Goal: Task Accomplishment & Management: Understand process/instructions

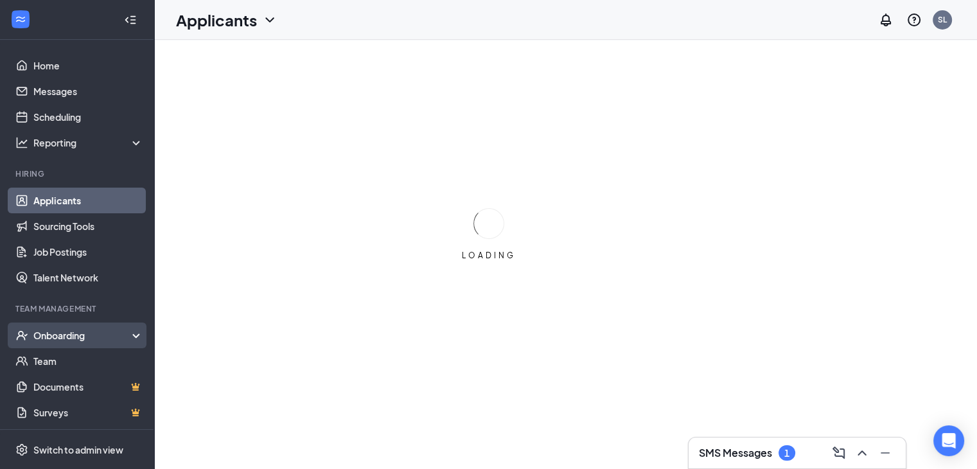
click at [112, 336] on div "Onboarding" at bounding box center [82, 335] width 99 height 13
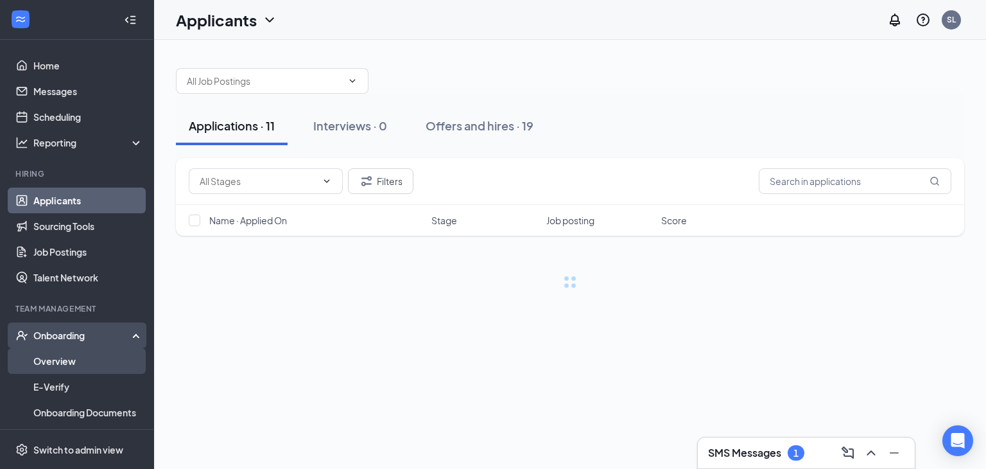
click at [103, 368] on link "Overview" at bounding box center [88, 361] width 110 height 26
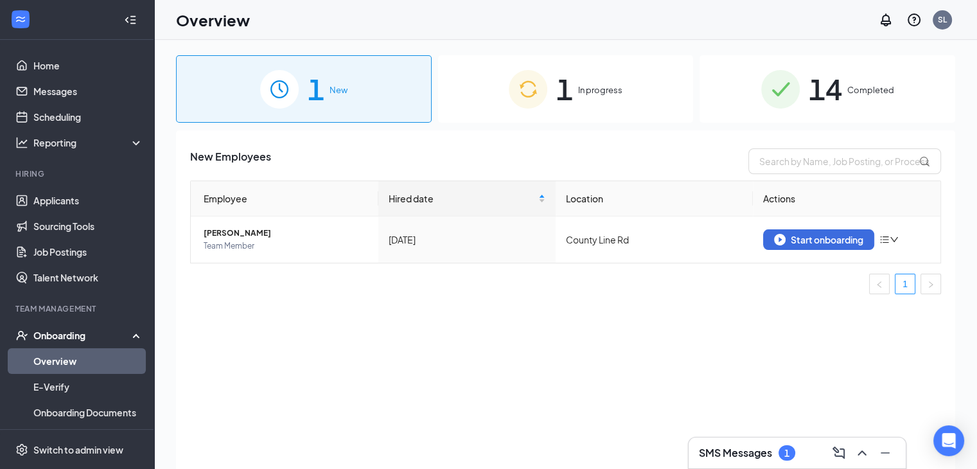
click at [451, 121] on div "1 In progress" at bounding box center [566, 88] width 256 height 67
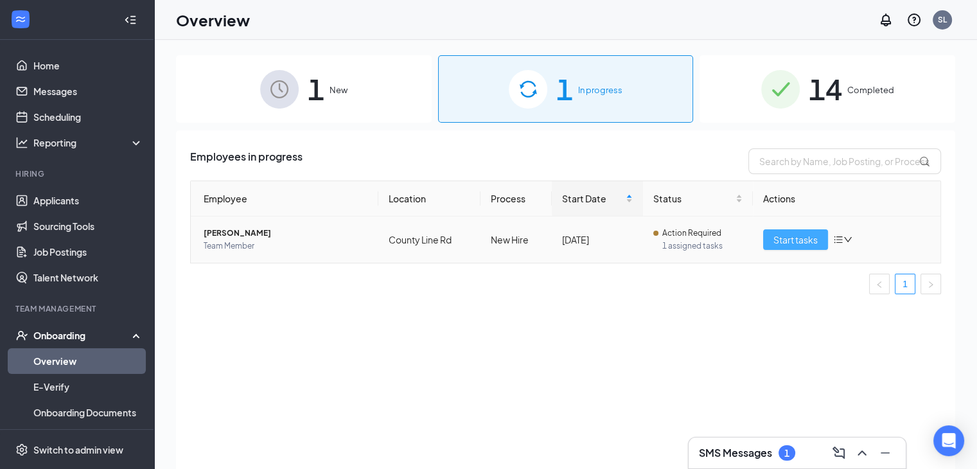
click at [780, 232] on span "Start tasks" at bounding box center [795, 239] width 44 height 14
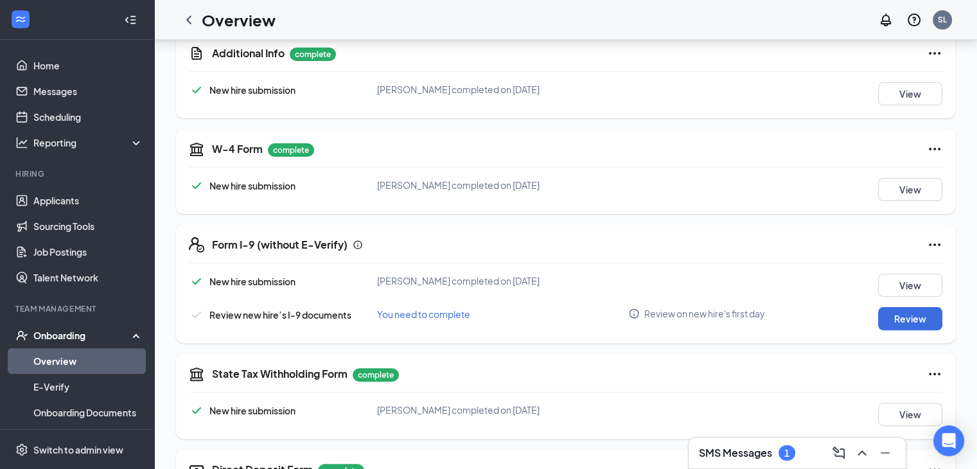
scroll to position [321, 0]
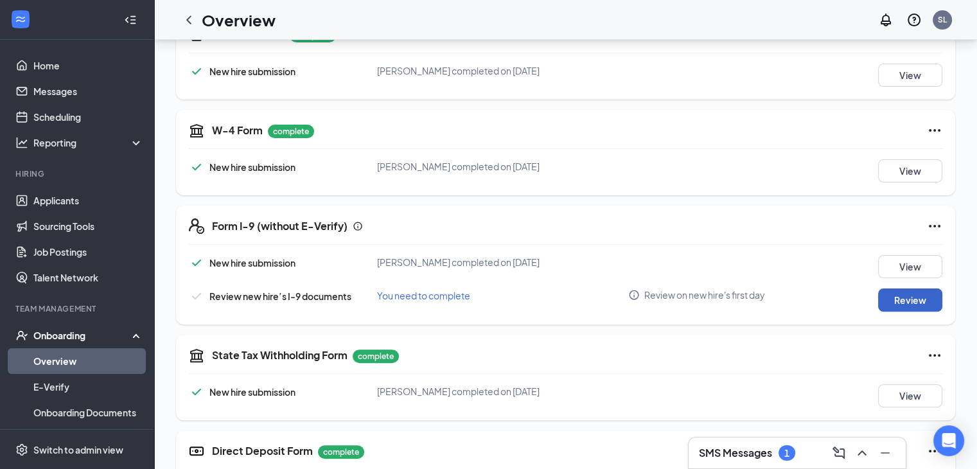
click at [894, 292] on button "Review" at bounding box center [910, 299] width 64 height 23
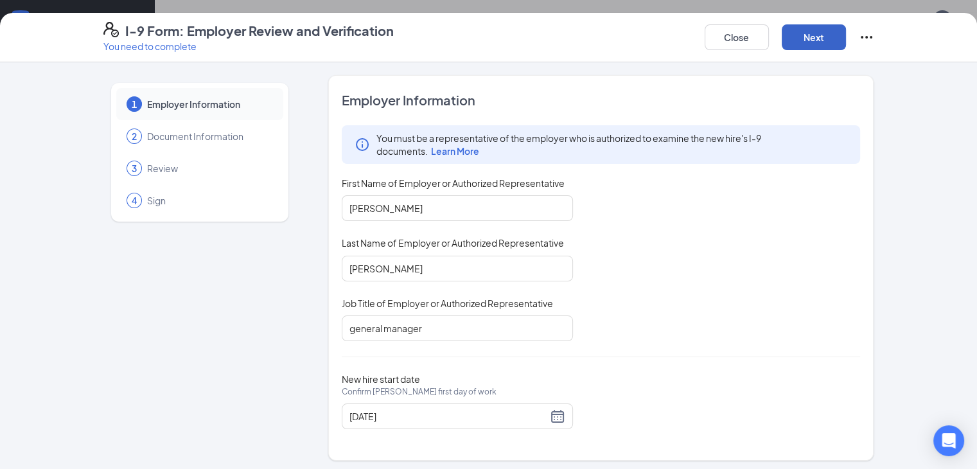
click at [846, 37] on button "Next" at bounding box center [814, 37] width 64 height 26
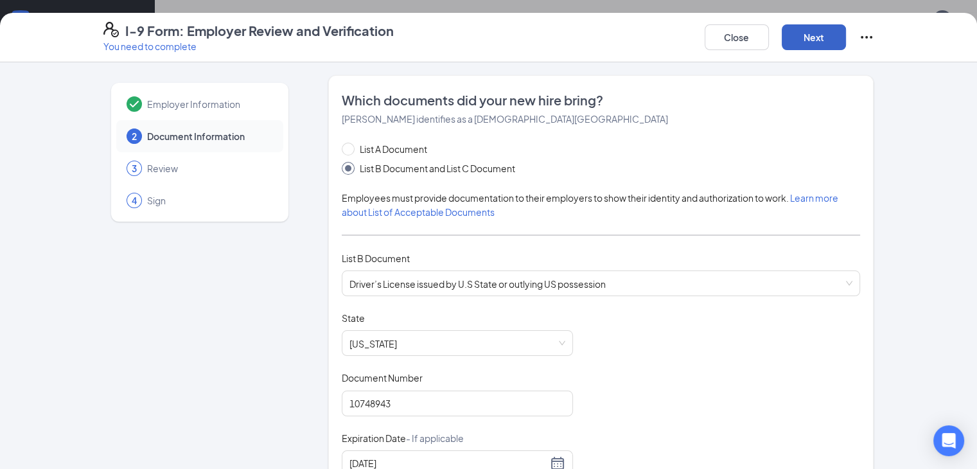
click at [846, 37] on button "Next" at bounding box center [814, 37] width 64 height 26
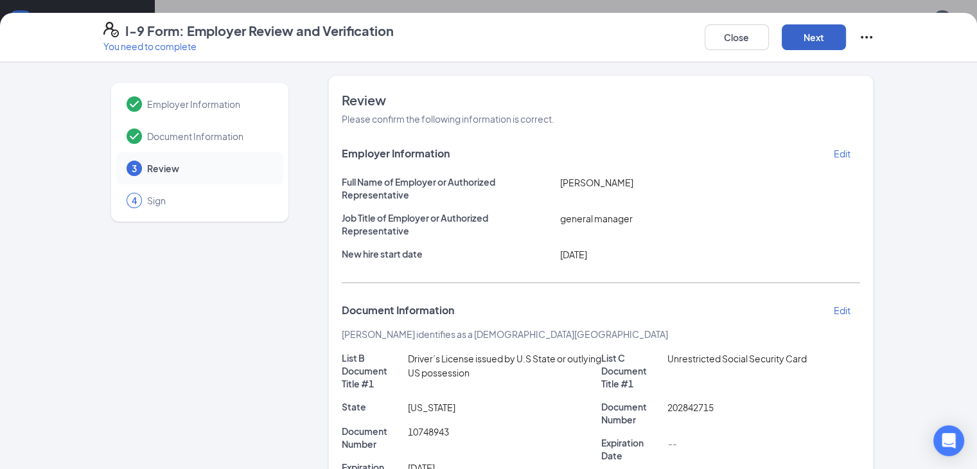
click at [846, 37] on button "Next" at bounding box center [814, 37] width 64 height 26
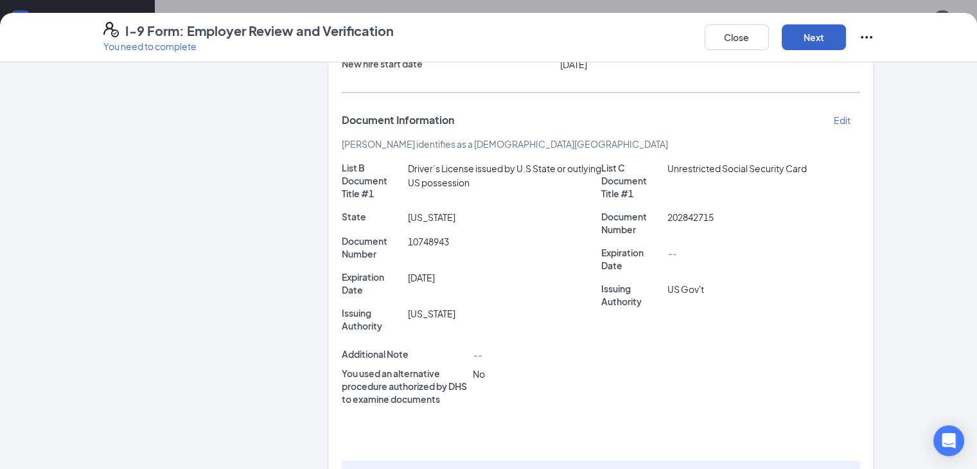
scroll to position [193, 0]
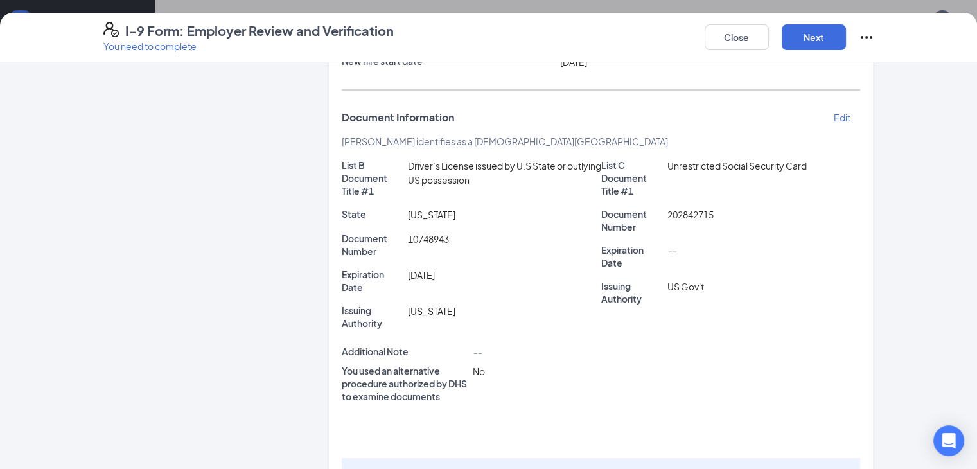
click at [352, 446] on input "I attest, under penalty of [PERSON_NAME], that: (1) I have examined the documen…" at bounding box center [356, 473] width 9 height 9
click at [352, 446] on span at bounding box center [358, 475] width 12 height 12
click at [352, 446] on input "I attest, under penalty of [PERSON_NAME], that: (1) I have examined the documen…" at bounding box center [356, 473] width 9 height 9
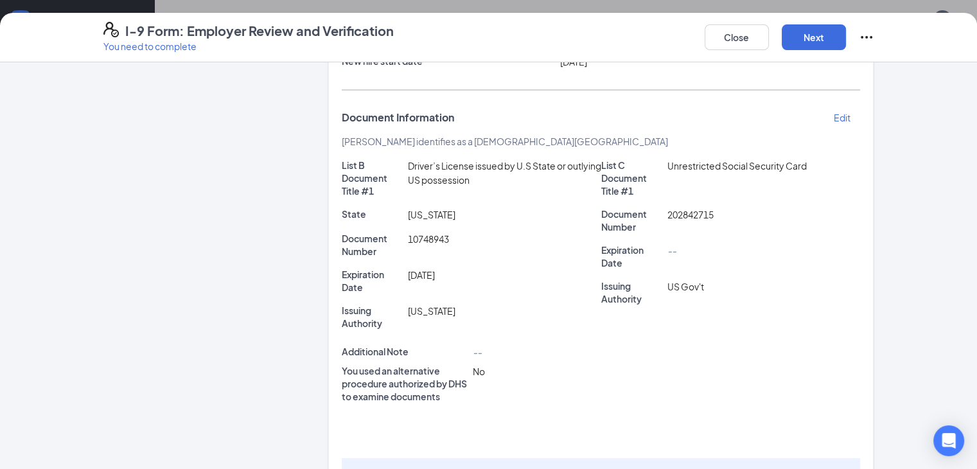
checkbox input "true"
drag, startPoint x: 864, startPoint y: 46, endPoint x: 877, endPoint y: 35, distance: 16.9
click at [846, 45] on button "Next" at bounding box center [814, 37] width 64 height 26
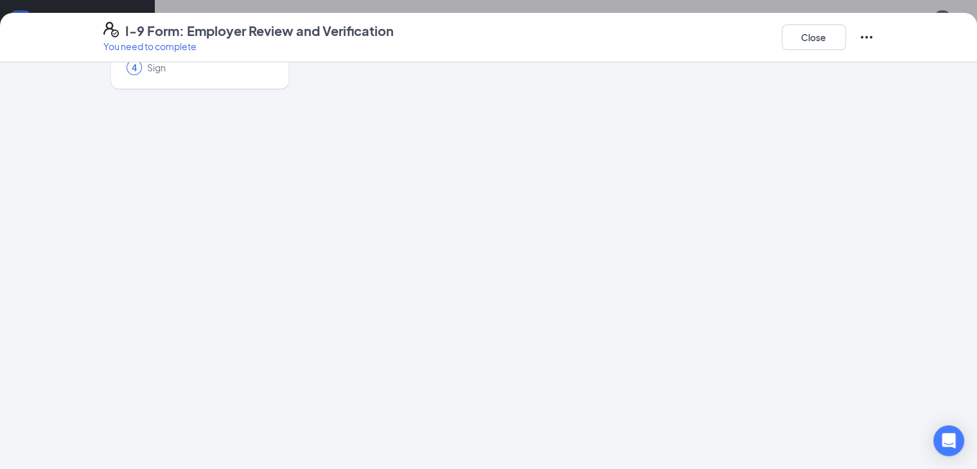
scroll to position [0, 0]
